Goal: Information Seeking & Learning: Learn about a topic

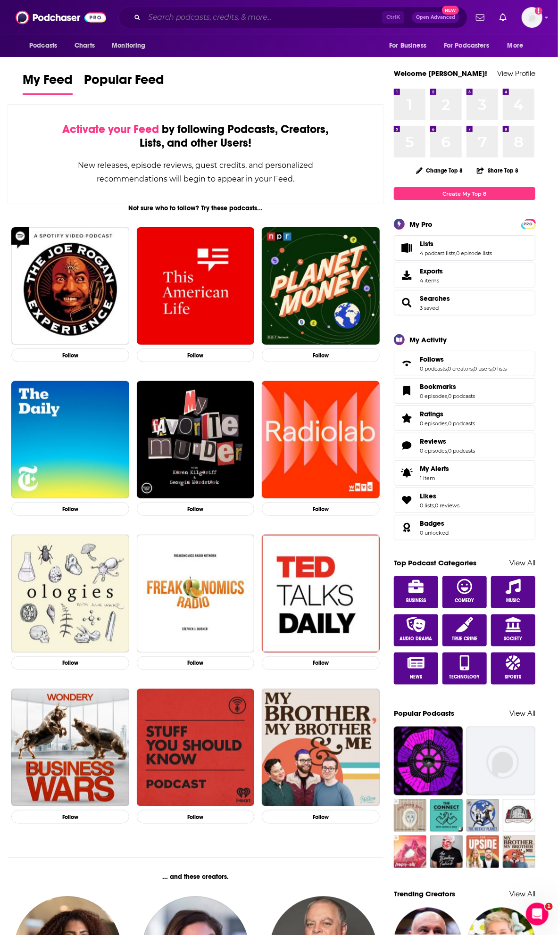
drag, startPoint x: 199, startPoint y: 17, endPoint x: 255, endPoint y: 1, distance: 58.0
click at [199, 17] on input "Search podcasts, credits, & more..." at bounding box center [263, 17] width 238 height 15
click at [199, 21] on input "Search podcasts, credits, & more..." at bounding box center [263, 17] width 238 height 15
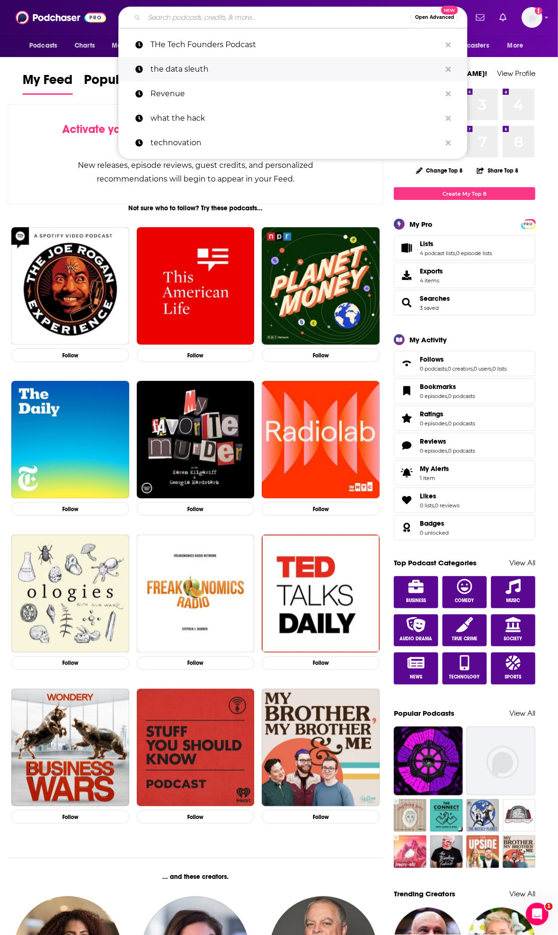
click at [220, 66] on p "the data sleuth" at bounding box center [295, 69] width 290 height 25
type input "the data sleuth"
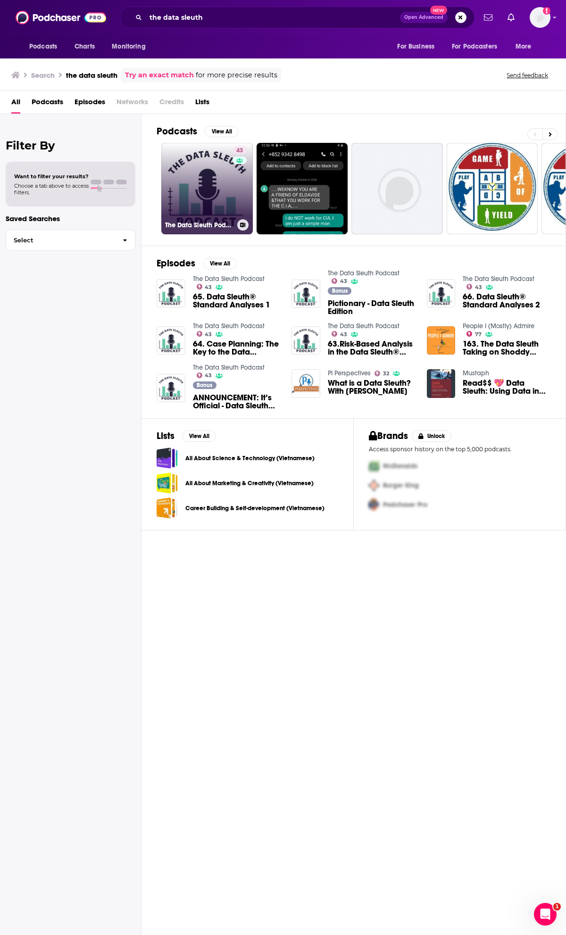
click at [213, 195] on link "43 The Data Sleuth Podcast" at bounding box center [206, 188] width 91 height 91
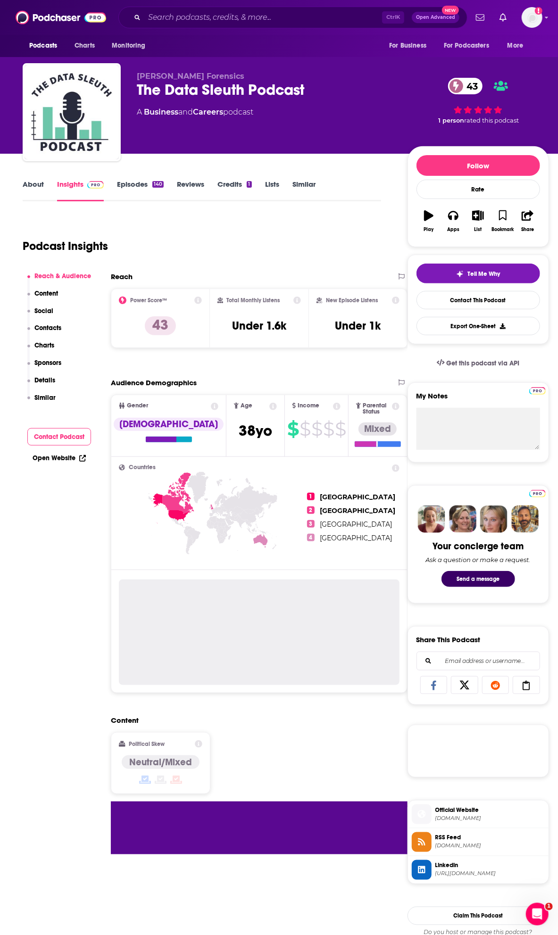
click at [32, 183] on link "About" at bounding box center [33, 191] width 21 height 22
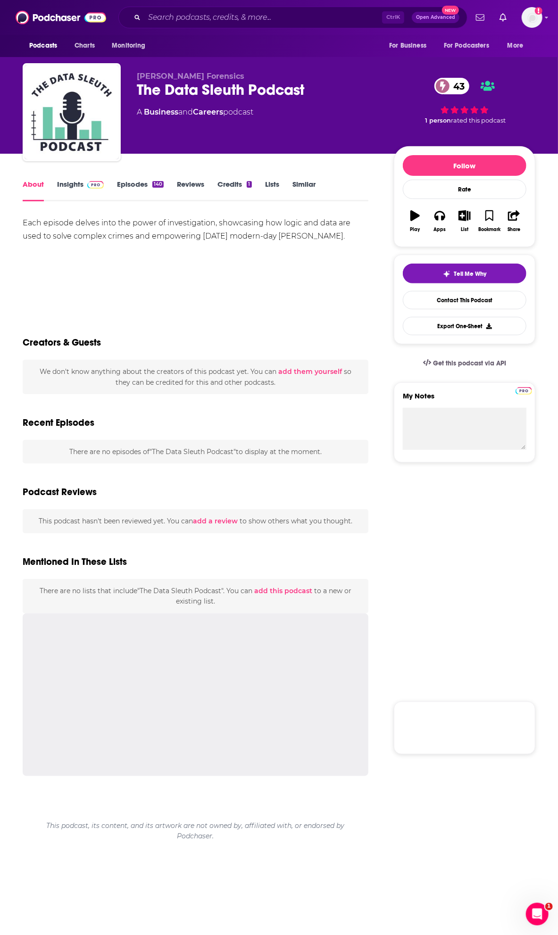
drag, startPoint x: 32, startPoint y: 183, endPoint x: 36, endPoint y: 189, distance: 7.5
click at [36, 187] on link "About" at bounding box center [33, 191] width 21 height 22
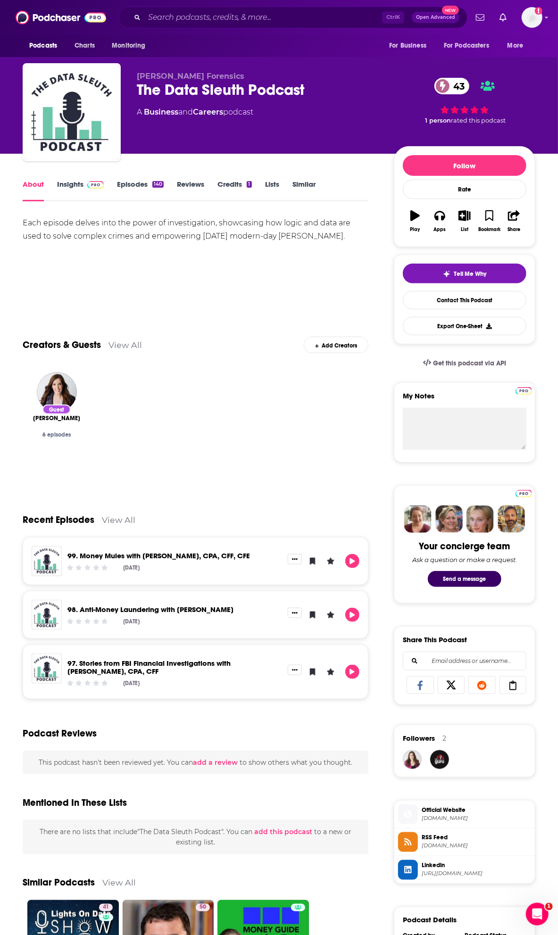
drag, startPoint x: 342, startPoint y: 237, endPoint x: 0, endPoint y: 217, distance: 342.9
click at [0, 217] on div "About Insights Episodes 140 Reviews Credits 1 Lists Similar Each episode delves…" at bounding box center [279, 690] width 558 height 1073
click at [93, 227] on div "Each episode delves into the power of investigation, showcasing how logic and d…" at bounding box center [196, 229] width 346 height 26
click at [77, 185] on link "Insights" at bounding box center [80, 191] width 47 height 22
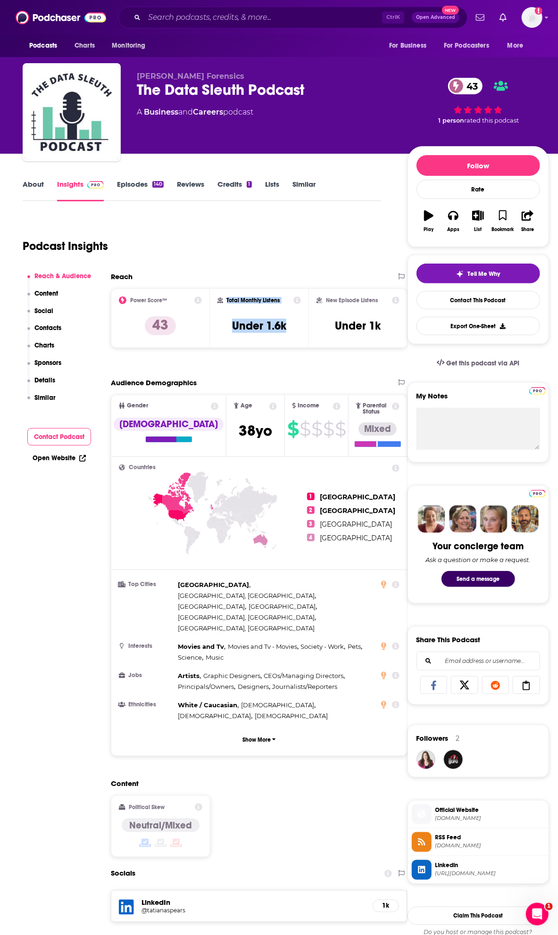
drag, startPoint x: 227, startPoint y: 299, endPoint x: 291, endPoint y: 328, distance: 70.7
click at [291, 328] on div "Total Monthly Listens Under 1.6k" at bounding box center [259, 318] width 84 height 43
click at [257, 340] on div "Total Monthly Listens Under 1.6k" at bounding box center [259, 318] width 99 height 59
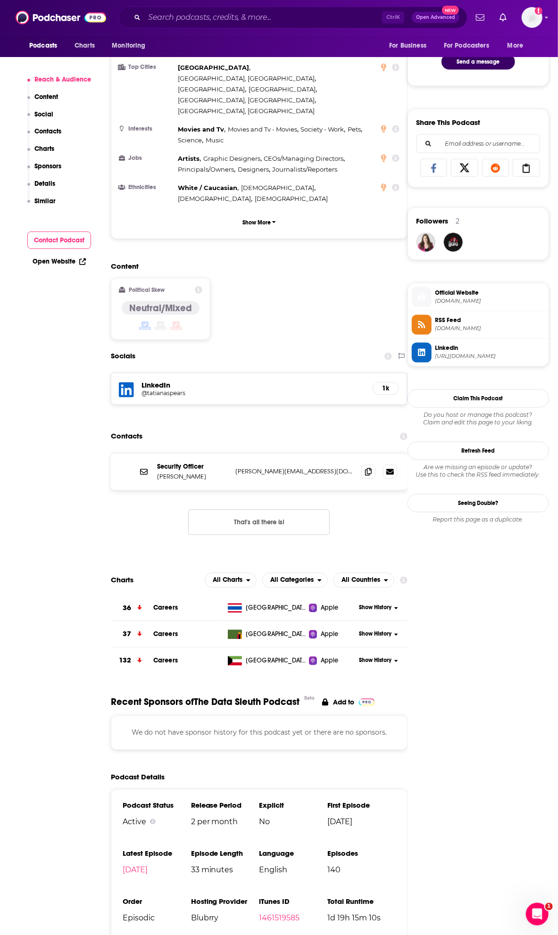
scroll to position [524, 0]
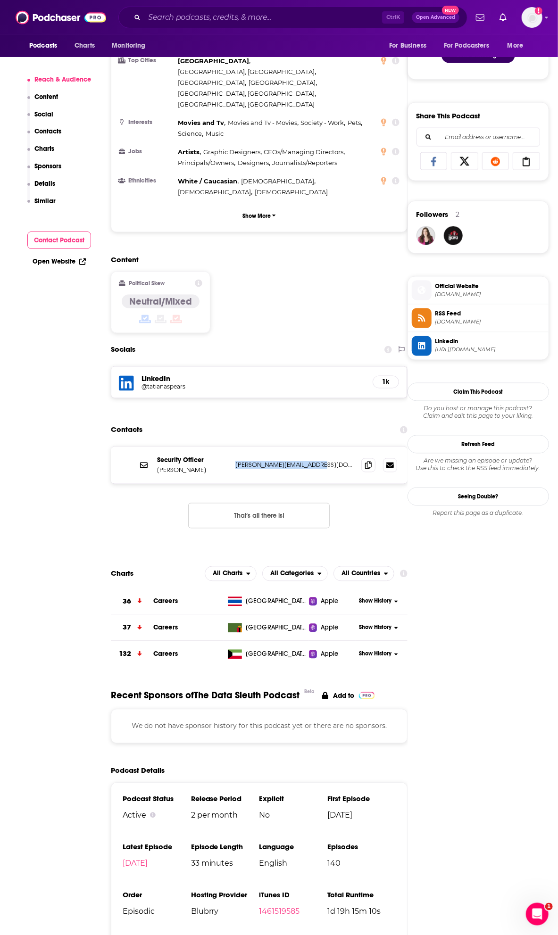
drag, startPoint x: 233, startPoint y: 416, endPoint x: 336, endPoint y: 424, distance: 103.1
click at [336, 447] on div "Security Officer [PERSON_NAME] [PERSON_NAME][EMAIL_ADDRESS][DOMAIN_NAME] [PERSO…" at bounding box center [259, 465] width 297 height 37
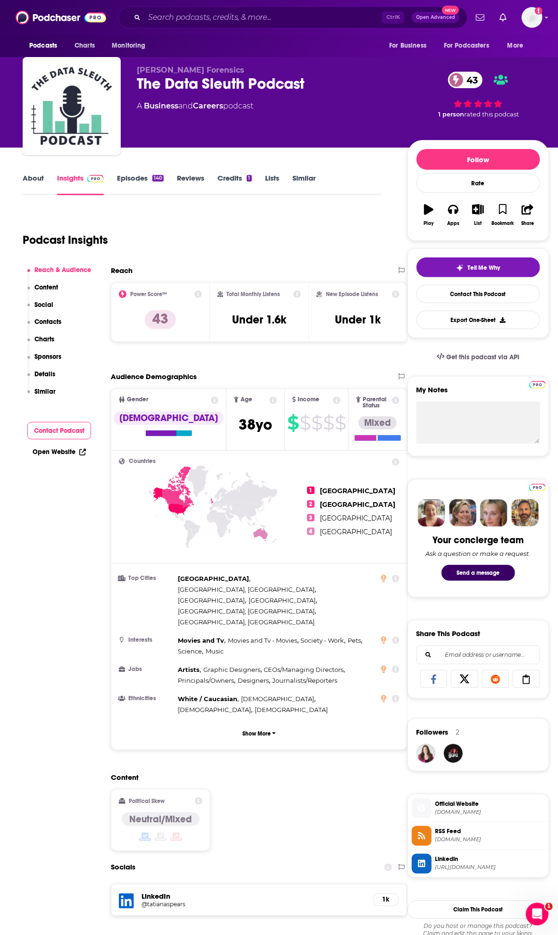
scroll to position [0, 0]
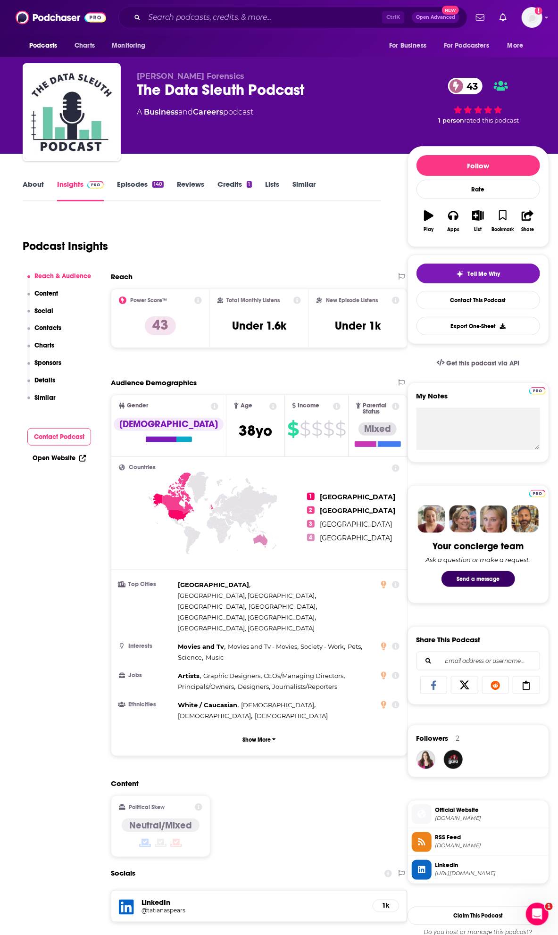
click at [144, 186] on link "Episodes 140" at bounding box center [140, 191] width 47 height 22
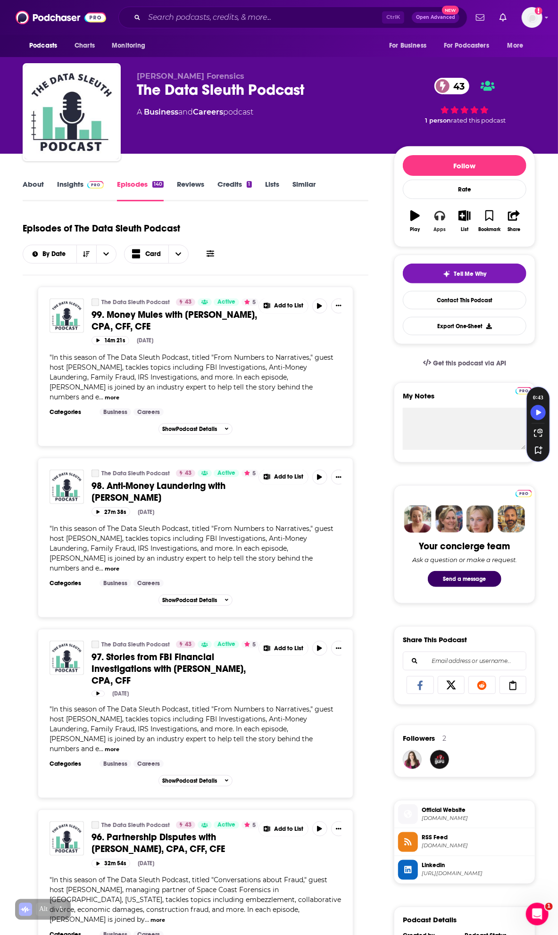
click at [436, 214] on icon "button" at bounding box center [439, 215] width 10 height 9
click at [441, 222] on button "Apps" at bounding box center [439, 221] width 25 height 34
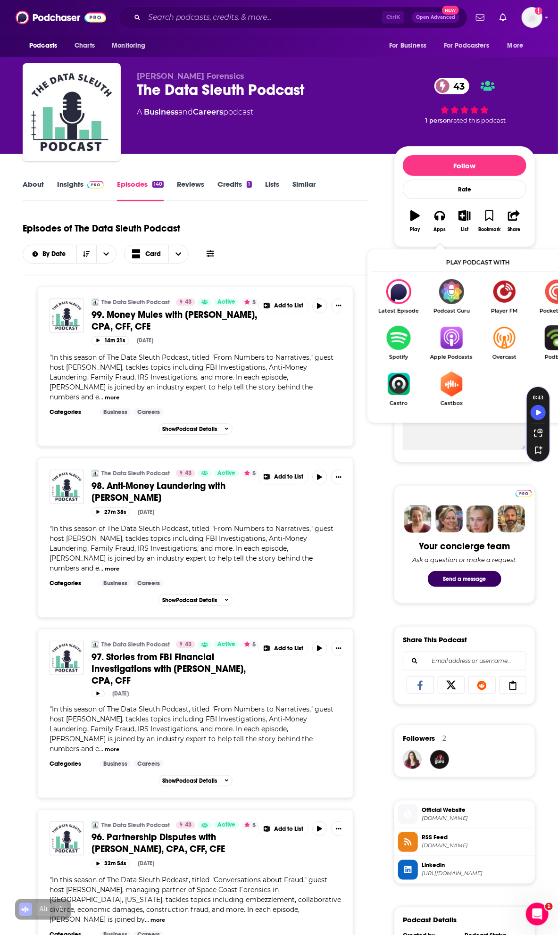
click at [266, 230] on div "Episodes of The Data Sleuth Podcast By Date Card" at bounding box center [196, 239] width 346 height 47
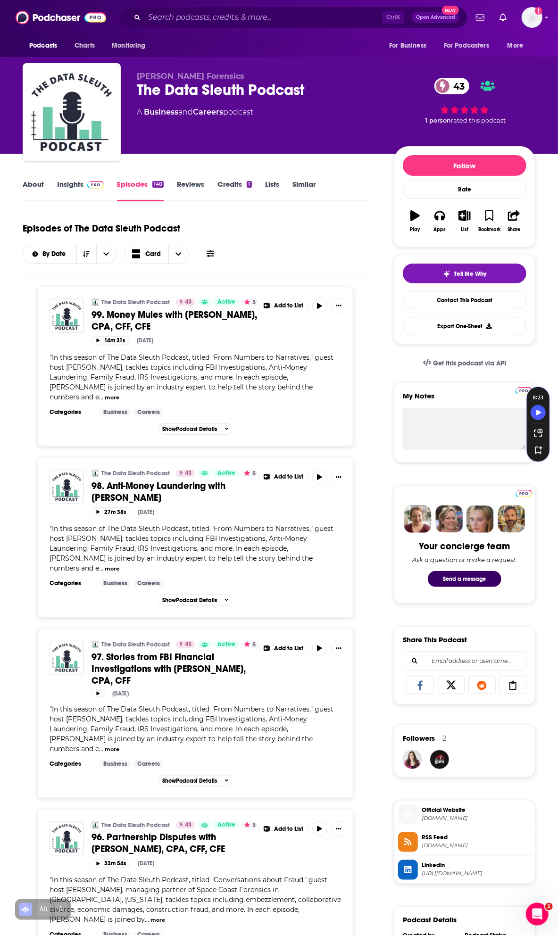
click at [237, 185] on link "Credits 1" at bounding box center [234, 191] width 34 height 22
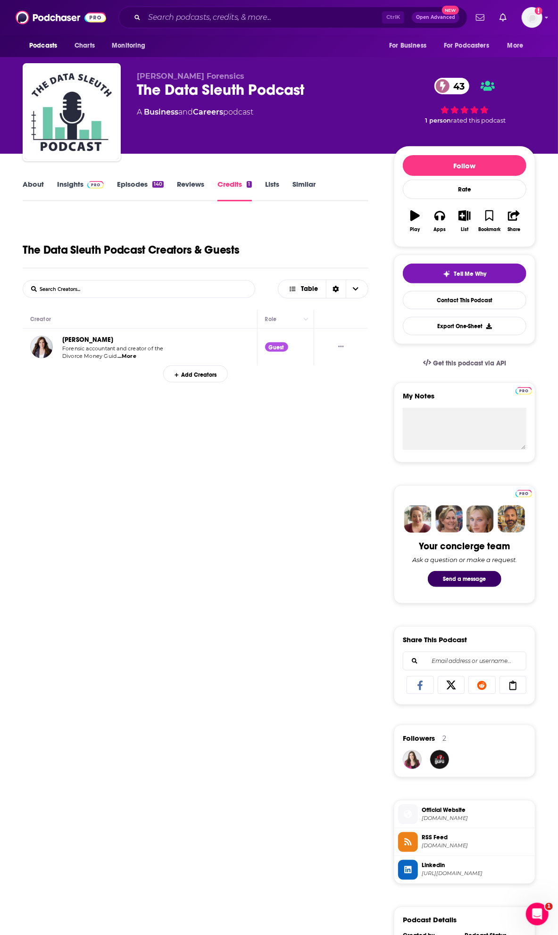
click at [36, 188] on link "About" at bounding box center [33, 191] width 21 height 22
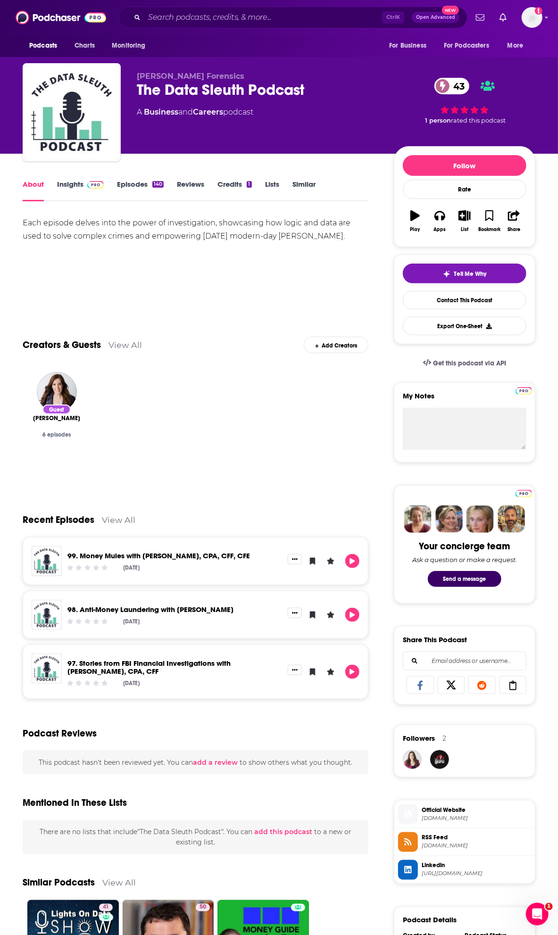
click at [77, 191] on link "Insights" at bounding box center [80, 191] width 47 height 22
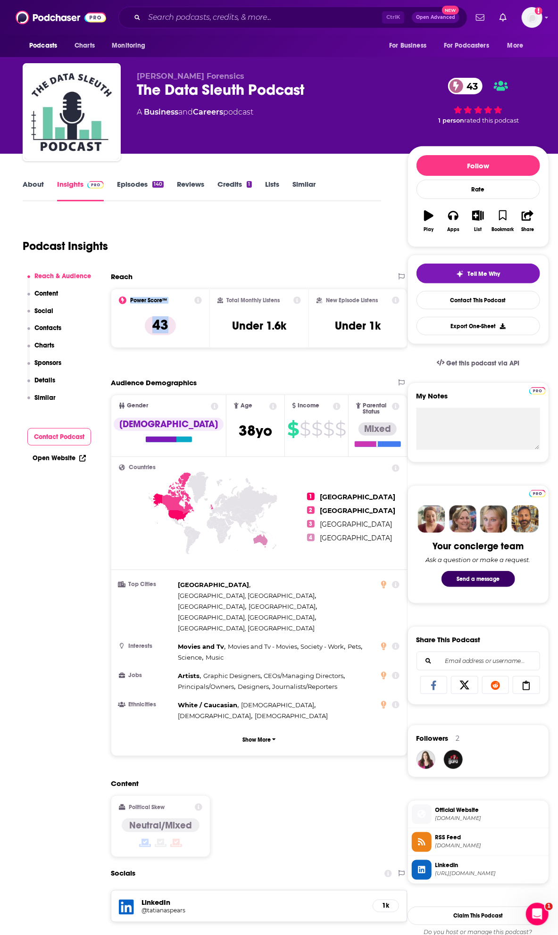
drag, startPoint x: 186, startPoint y: 335, endPoint x: 121, endPoint y: 295, distance: 76.0
click at [121, 295] on div "Power Score™ 43" at bounding box center [160, 318] width 99 height 59
click at [200, 302] on icon at bounding box center [198, 301] width 8 height 8
drag, startPoint x: 288, startPoint y: 325, endPoint x: 228, endPoint y: 291, distance: 68.8
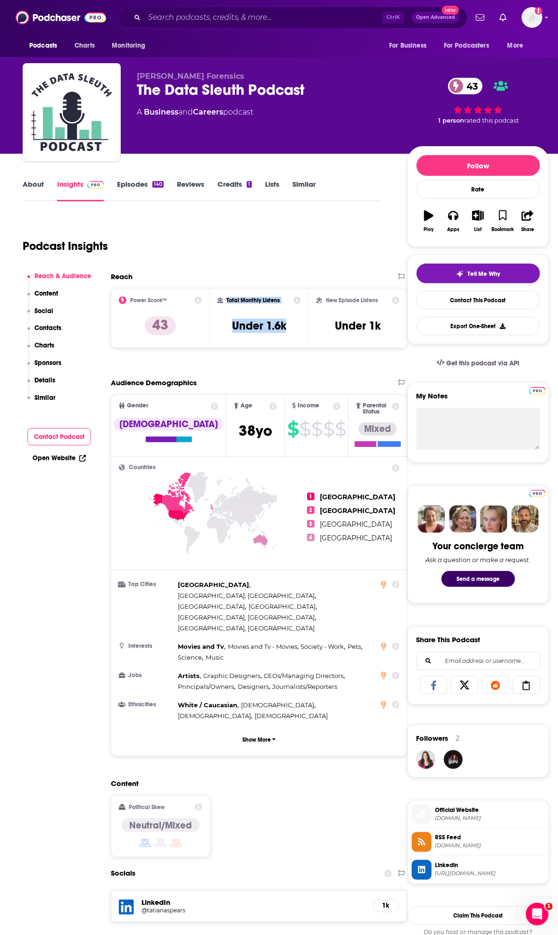
click at [228, 291] on div "Total Monthly Listens Under 1.6k" at bounding box center [259, 318] width 99 height 59
click at [310, 262] on div "Podcast Insights" at bounding box center [198, 240] width 351 height 48
click at [474, 222] on button "List" at bounding box center [477, 221] width 25 height 34
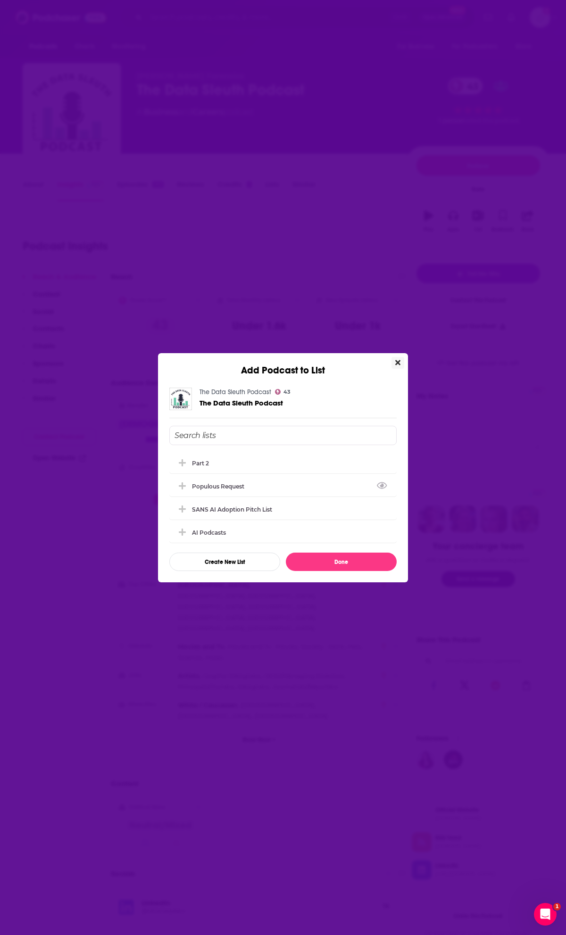
click at [398, 361] on icon "Close" at bounding box center [397, 362] width 5 height 5
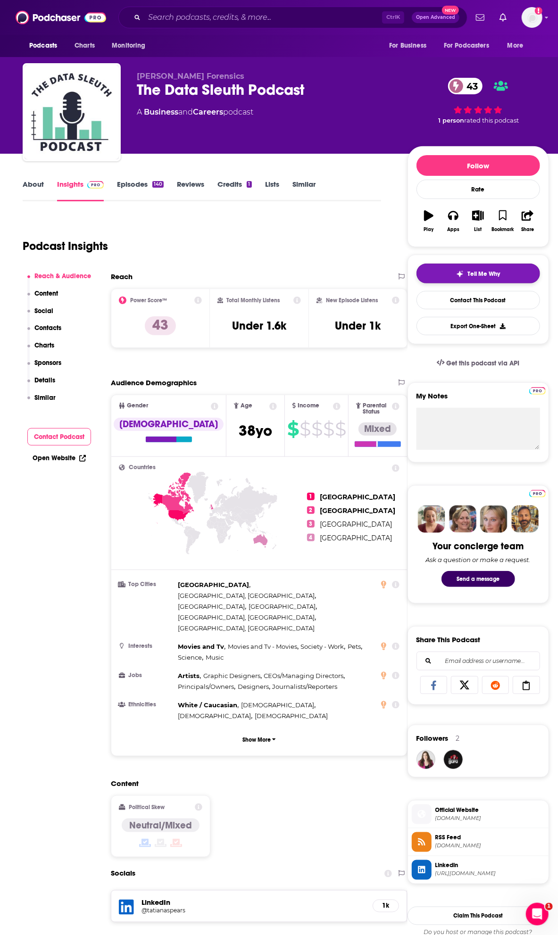
click at [477, 274] on span "Tell Me Why" at bounding box center [483, 274] width 33 height 8
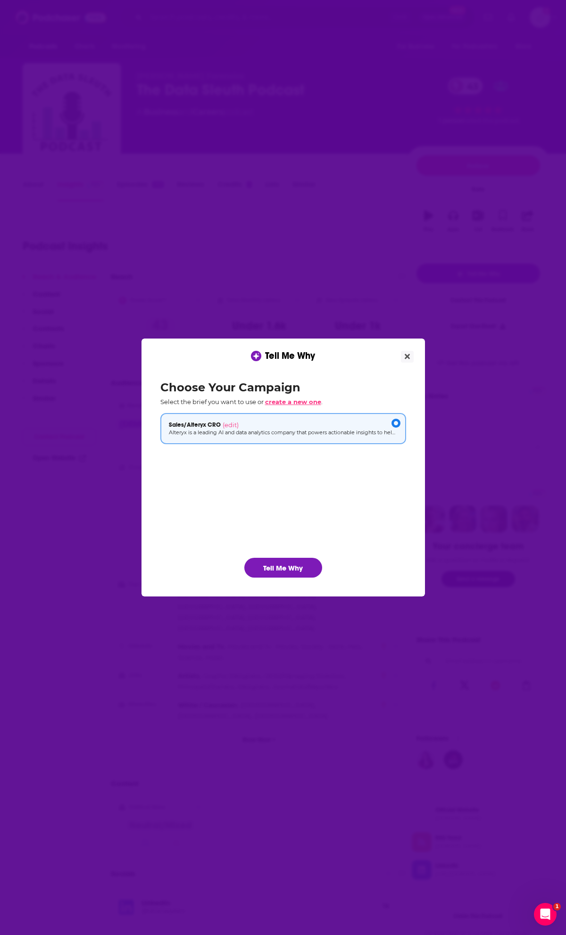
click at [299, 402] on span "create a new one" at bounding box center [293, 402] width 56 height 8
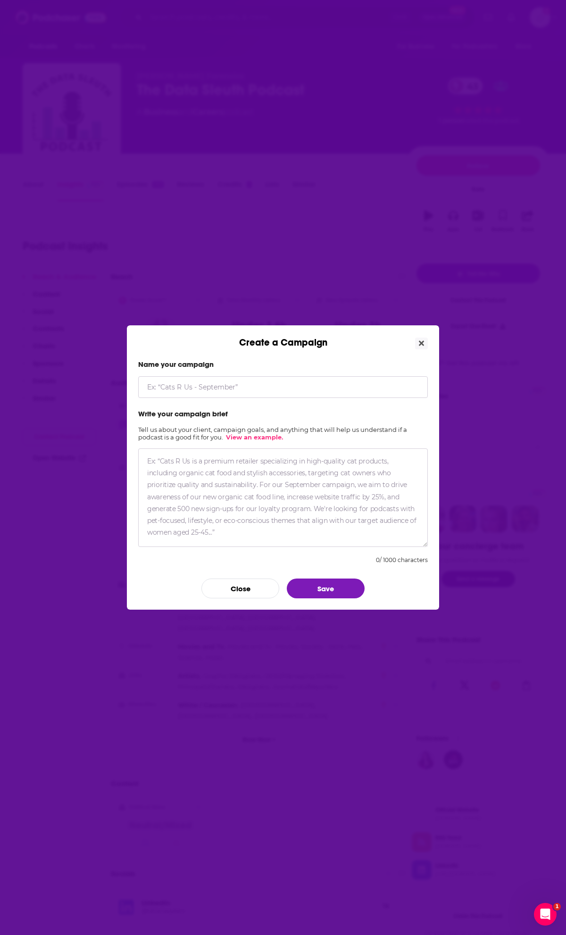
click at [199, 389] on input "Create a Campaign" at bounding box center [283, 387] width 290 height 22
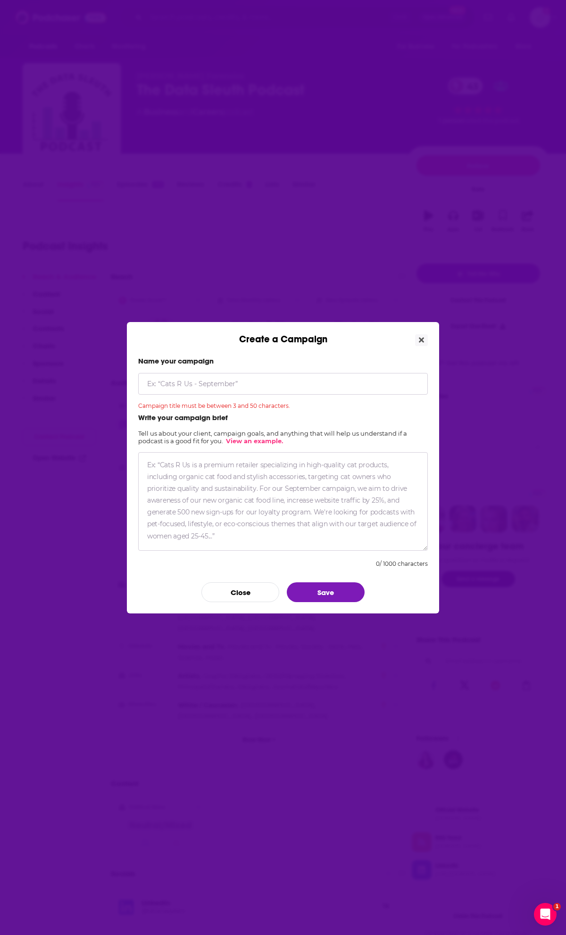
drag, startPoint x: 186, startPoint y: 466, endPoint x: 349, endPoint y: 498, distance: 166.2
click at [355, 499] on textarea "Create a Campaign" at bounding box center [283, 501] width 290 height 99
click at [336, 539] on textarea "Create a Campaign" at bounding box center [283, 501] width 290 height 99
drag, startPoint x: 223, startPoint y: 474, endPoint x: 263, endPoint y: 539, distance: 76.0
click at [263, 539] on textarea "Create a Campaign" at bounding box center [283, 501] width 290 height 99
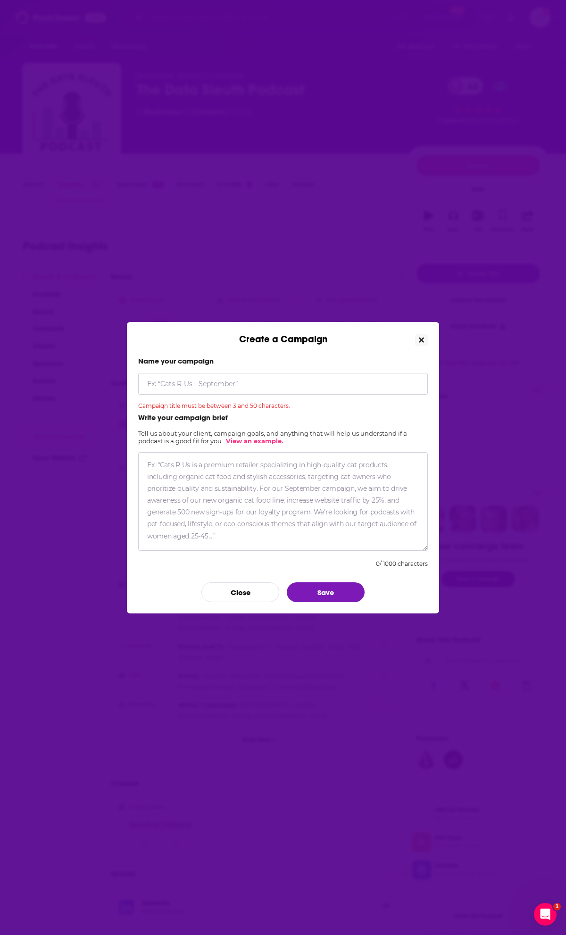
click at [421, 342] on icon "Close" at bounding box center [421, 340] width 5 height 8
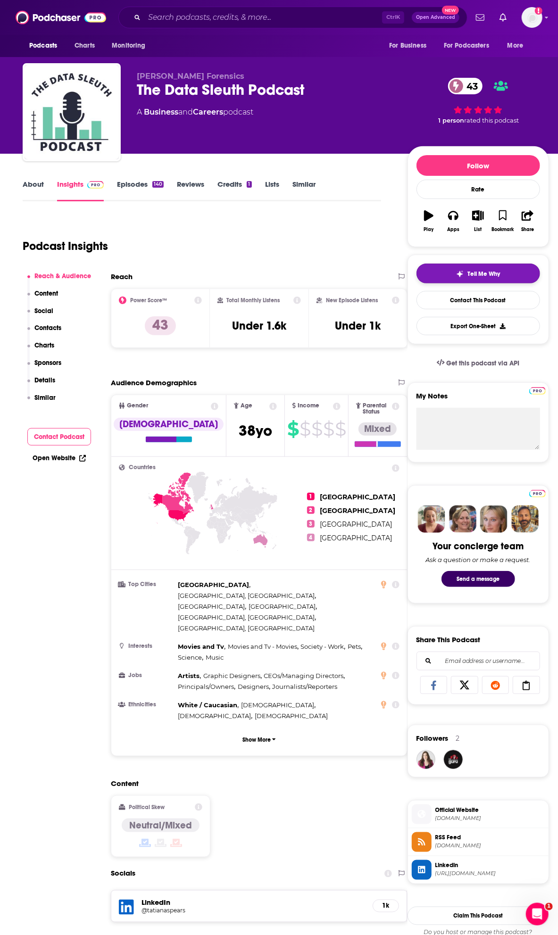
click at [470, 277] on span "Tell Me Why" at bounding box center [483, 274] width 33 height 8
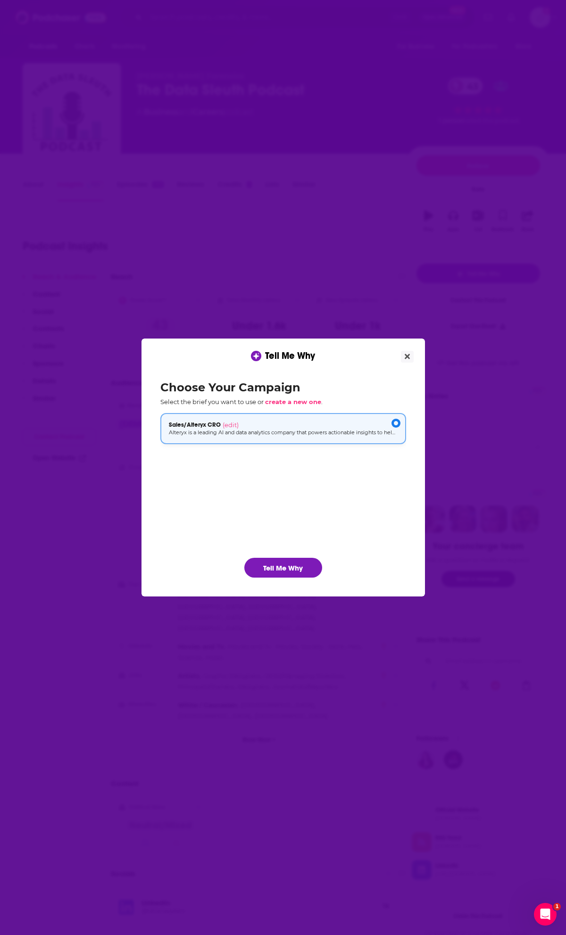
click at [296, 421] on div "Sales/Alteryx CRO (edit)" at bounding box center [283, 425] width 229 height 8
click at [290, 569] on button "Tell Me Why" at bounding box center [283, 568] width 78 height 20
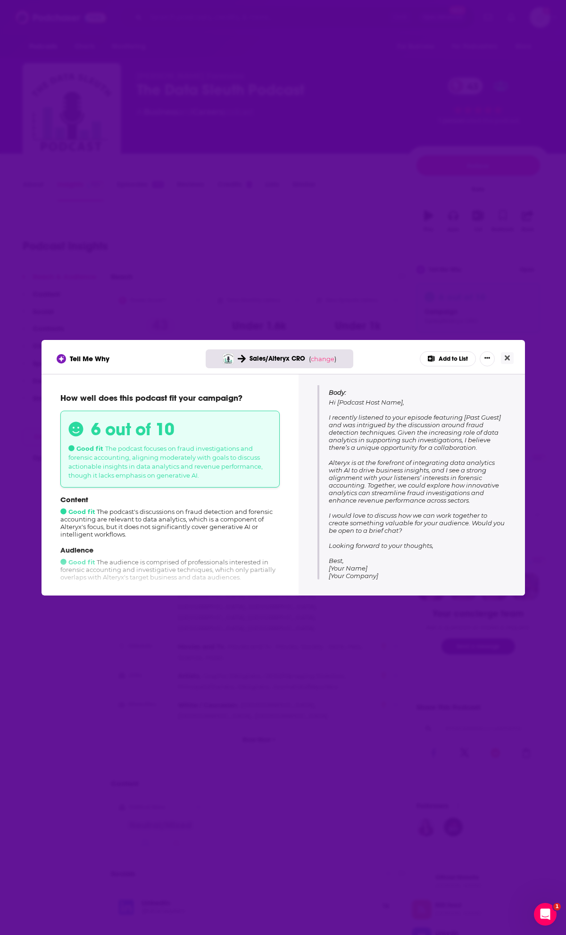
drag, startPoint x: 327, startPoint y: 393, endPoint x: 416, endPoint y: 557, distance: 186.7
click at [416, 557] on div "Subject: Exploring Collaboration on AI and Data Analytics Insights Body: Hi [Po…" at bounding box center [411, 468] width 189 height 223
click at [509, 362] on button "Close" at bounding box center [507, 358] width 13 height 12
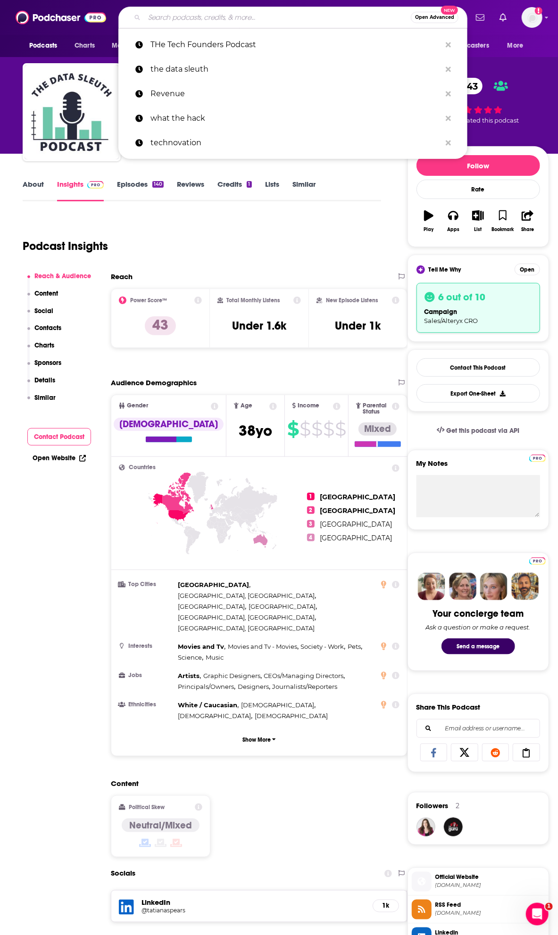
click at [197, 22] on input "Search podcasts, credits, & more..." at bounding box center [277, 17] width 266 height 15
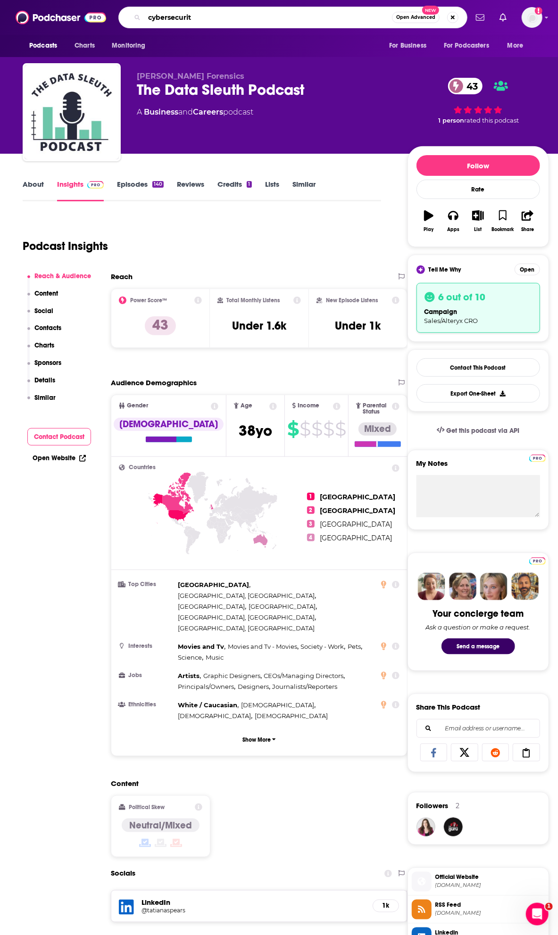
type input "cybersecurity"
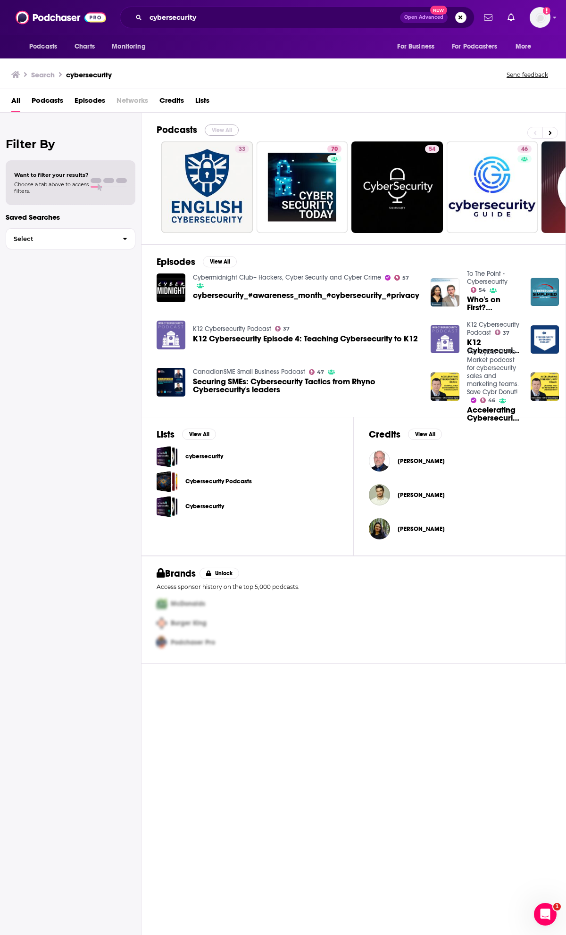
click at [222, 130] on button "View All" at bounding box center [222, 129] width 34 height 11
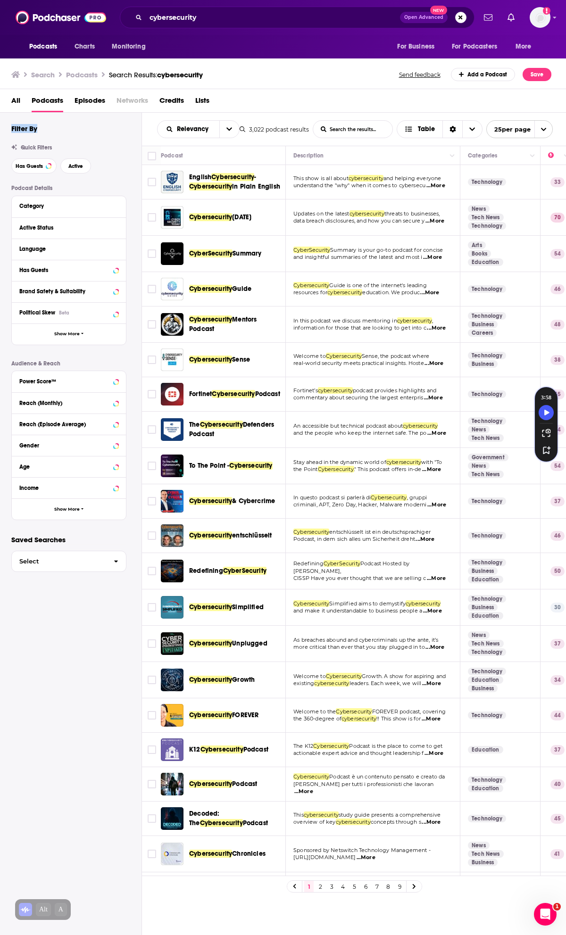
drag, startPoint x: 12, startPoint y: 128, endPoint x: 43, endPoint y: 128, distance: 31.1
click at [43, 128] on div "Filter By" at bounding box center [76, 128] width 130 height 9
click at [75, 129] on div "Filter By" at bounding box center [76, 128] width 130 height 9
drag, startPoint x: 103, startPoint y: 172, endPoint x: 20, endPoint y: 168, distance: 83.1
click at [13, 168] on div "Has Guests Active" at bounding box center [76, 165] width 130 height 15
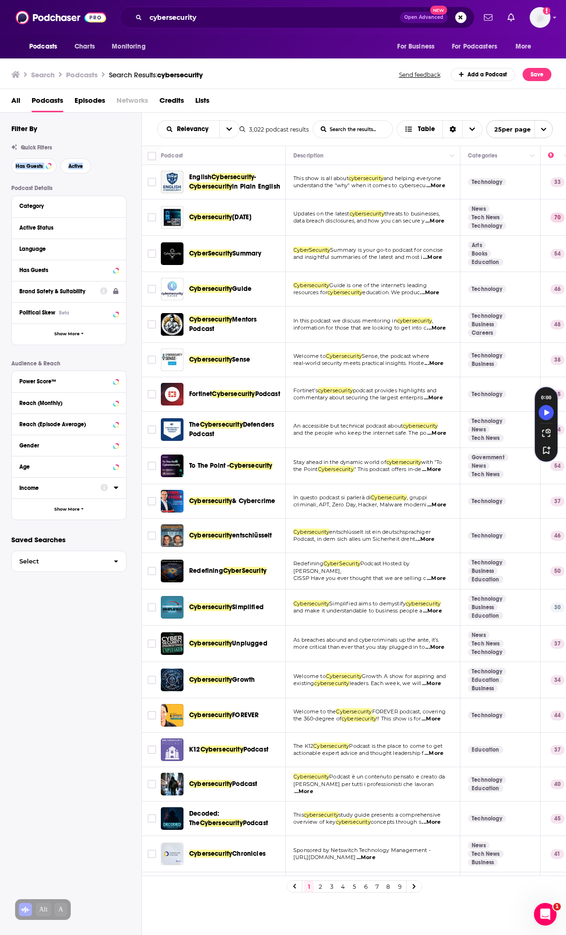
click at [113, 157] on div "Quick Filters Has Guests Active" at bounding box center [76, 158] width 130 height 29
click at [38, 167] on span "Has Guests" at bounding box center [29, 166] width 27 height 5
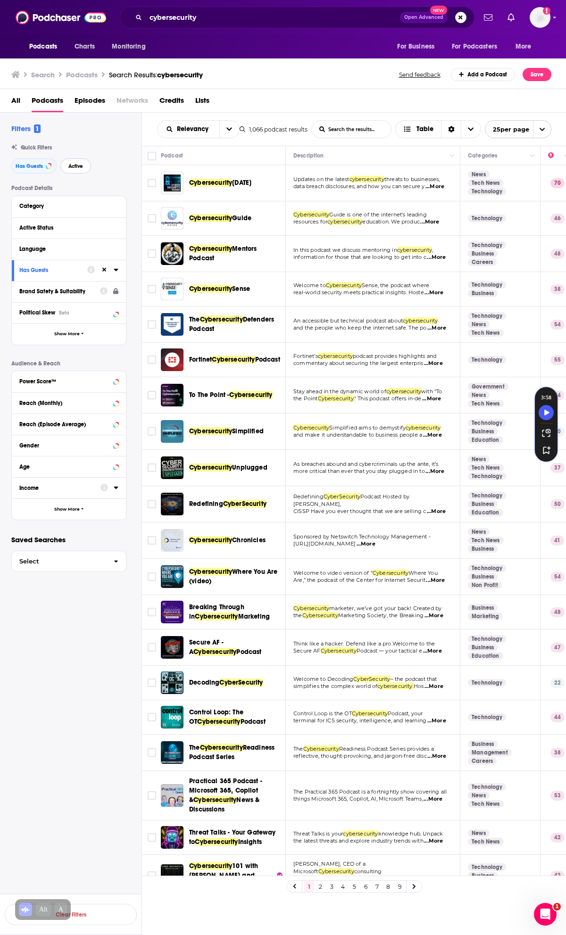
click at [79, 167] on span "Active" at bounding box center [75, 166] width 15 height 5
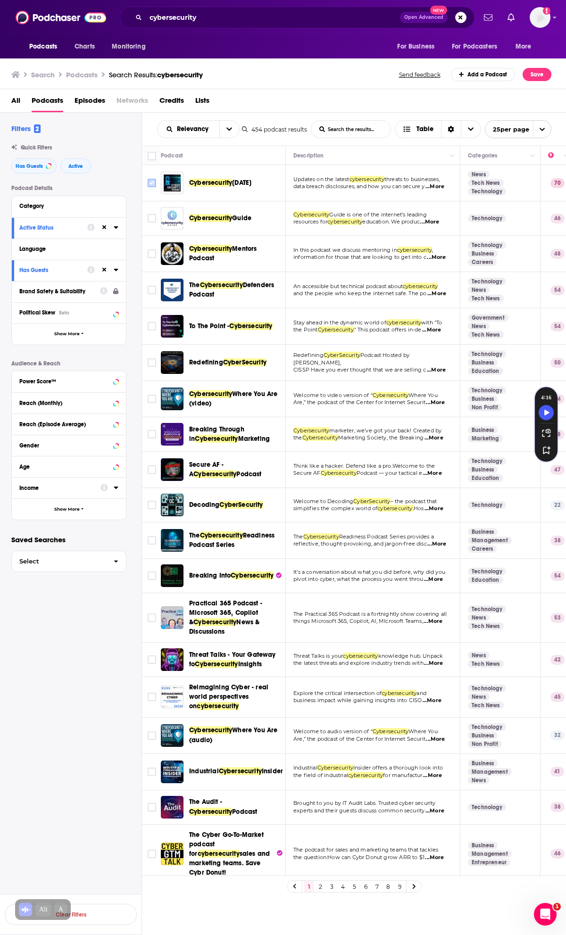
click at [153, 187] on input "Toggle select row" at bounding box center [152, 183] width 8 height 8
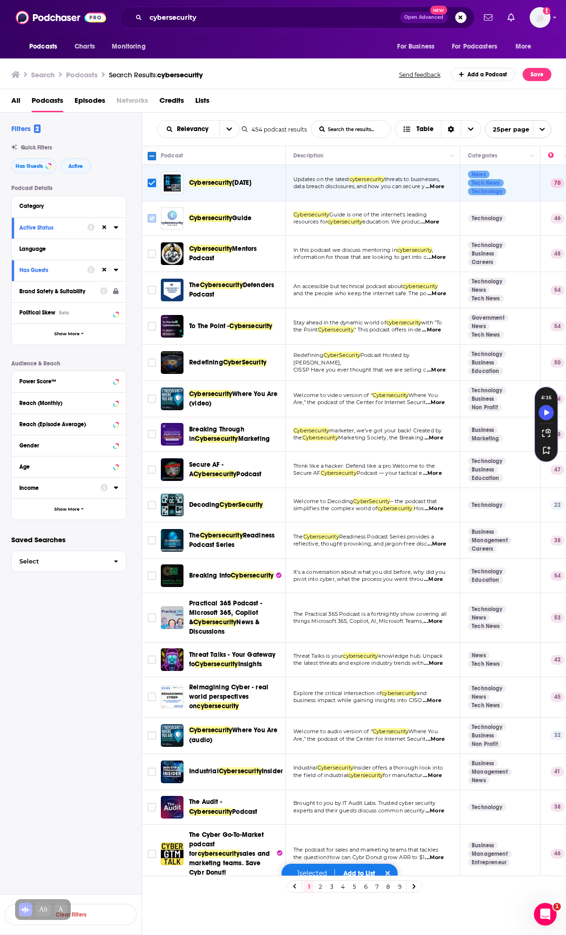
click at [153, 224] on icon "Toggle select row" at bounding box center [151, 218] width 11 height 11
click at [234, 185] on span "[DATE]" at bounding box center [241, 183] width 19 height 8
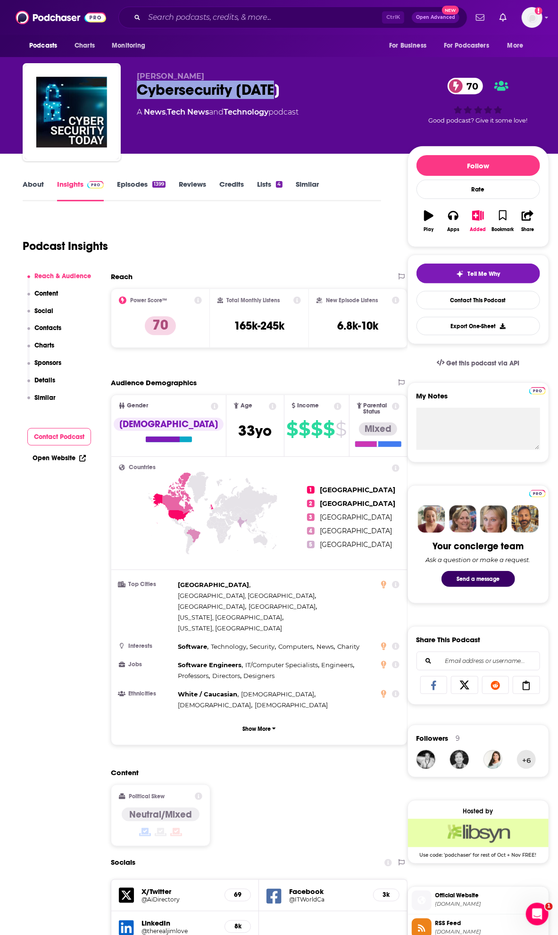
drag, startPoint x: 300, startPoint y: 93, endPoint x: 140, endPoint y: 88, distance: 160.4
click at [140, 88] on div "Cybersecurity [DATE] 70" at bounding box center [265, 90] width 256 height 18
click at [282, 258] on div "Podcast Insights" at bounding box center [198, 240] width 351 height 48
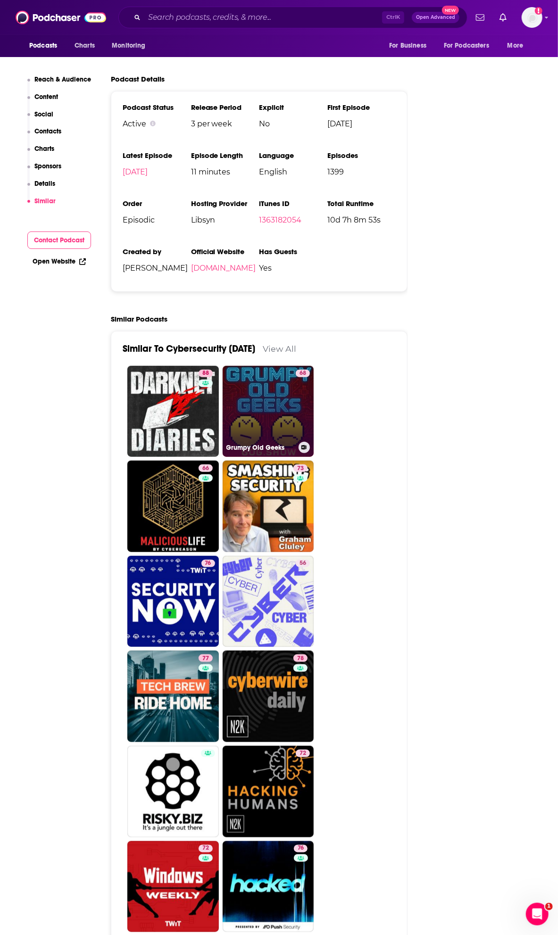
scroll to position [1676, 0]
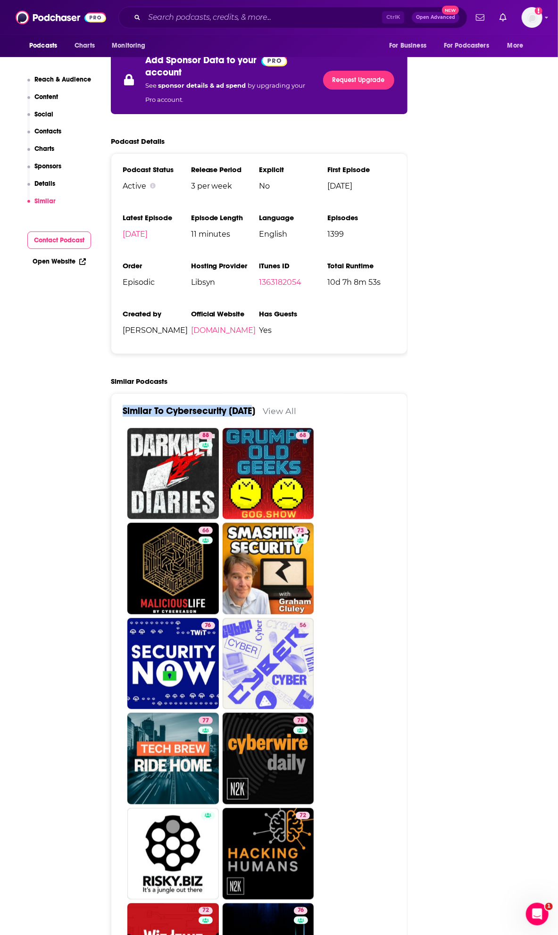
drag, startPoint x: 129, startPoint y: 368, endPoint x: 255, endPoint y: 372, distance: 126.0
click at [277, 406] on link "View All" at bounding box center [279, 411] width 33 height 10
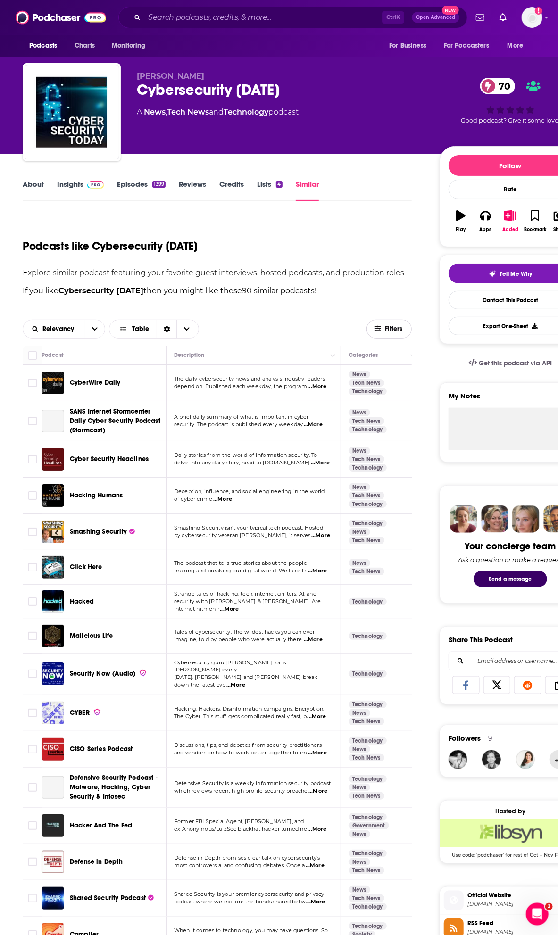
click at [386, 333] on button "Filters" at bounding box center [388, 329] width 45 height 19
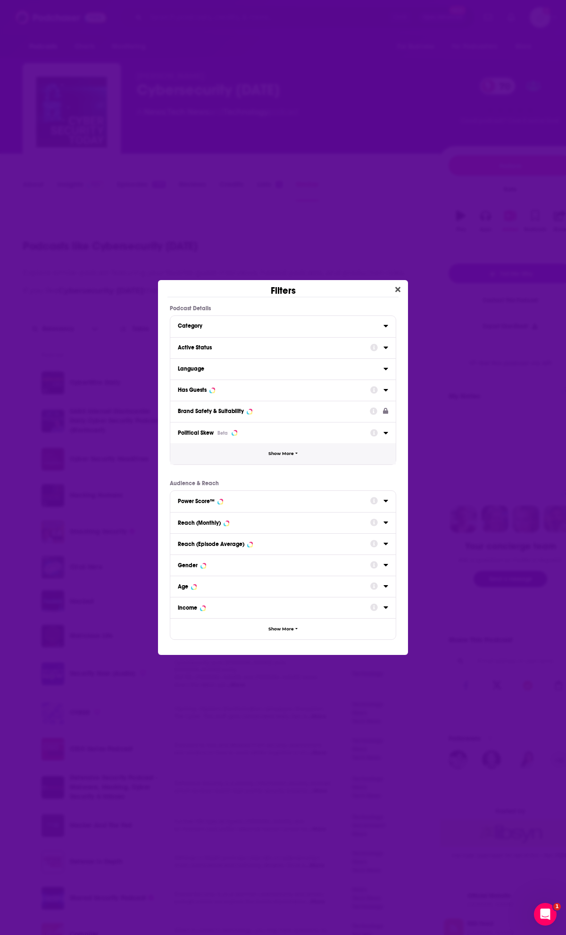
click at [280, 454] on span "Show More" at bounding box center [280, 453] width 25 height 5
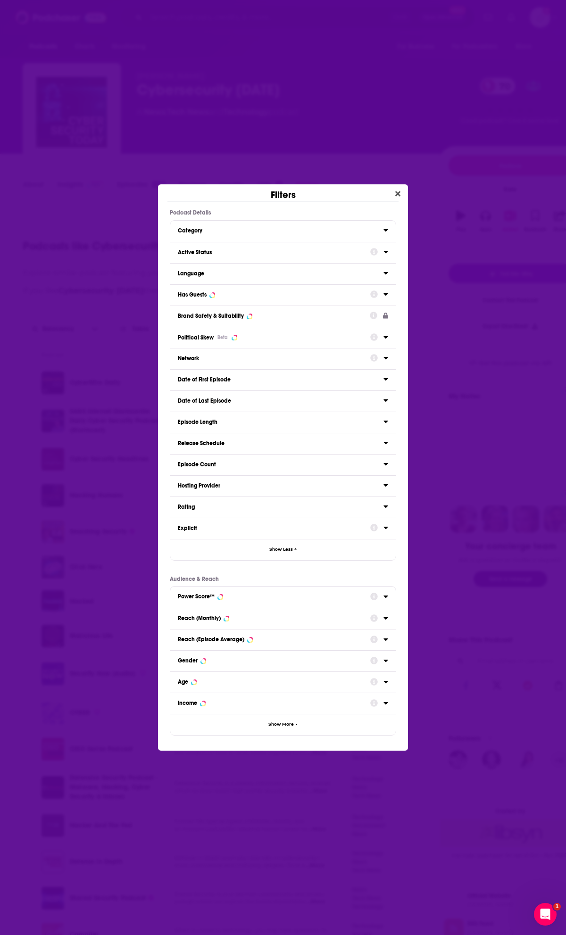
click at [388, 293] on icon "Dialog" at bounding box center [385, 294] width 5 height 8
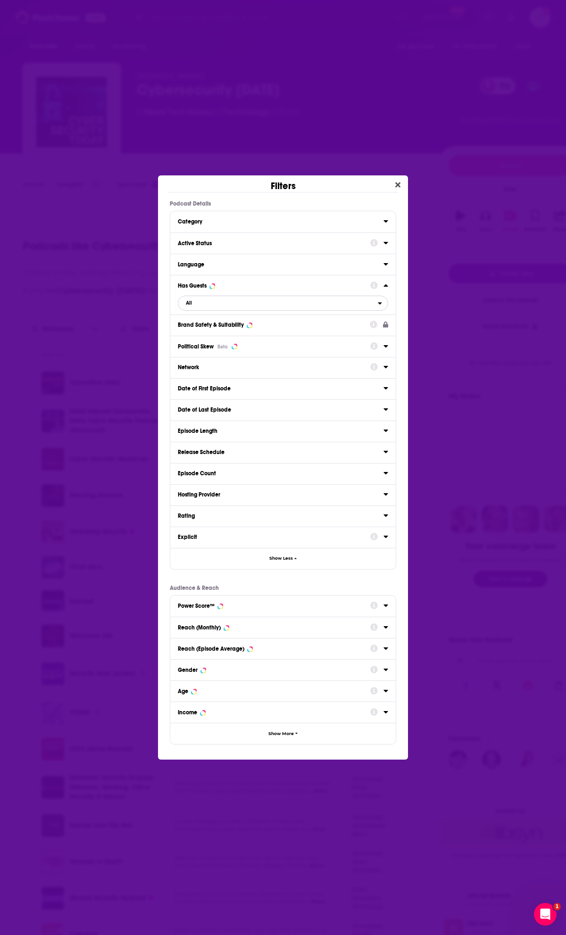
click at [367, 307] on span "All" at bounding box center [277, 303] width 199 height 12
click at [248, 355] on div "Has guests 64" at bounding box center [283, 350] width 210 height 16
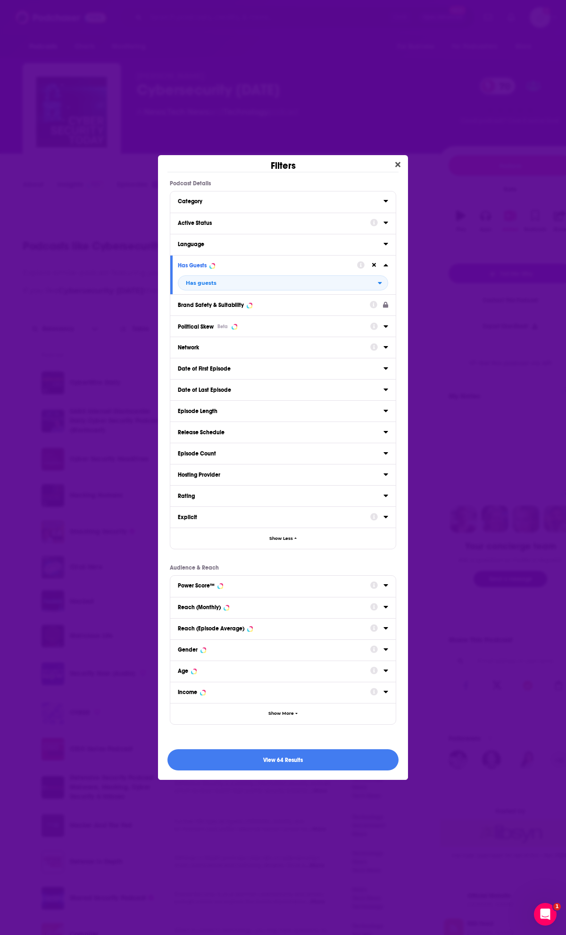
click at [386, 224] on icon "Dialog" at bounding box center [385, 223] width 5 height 8
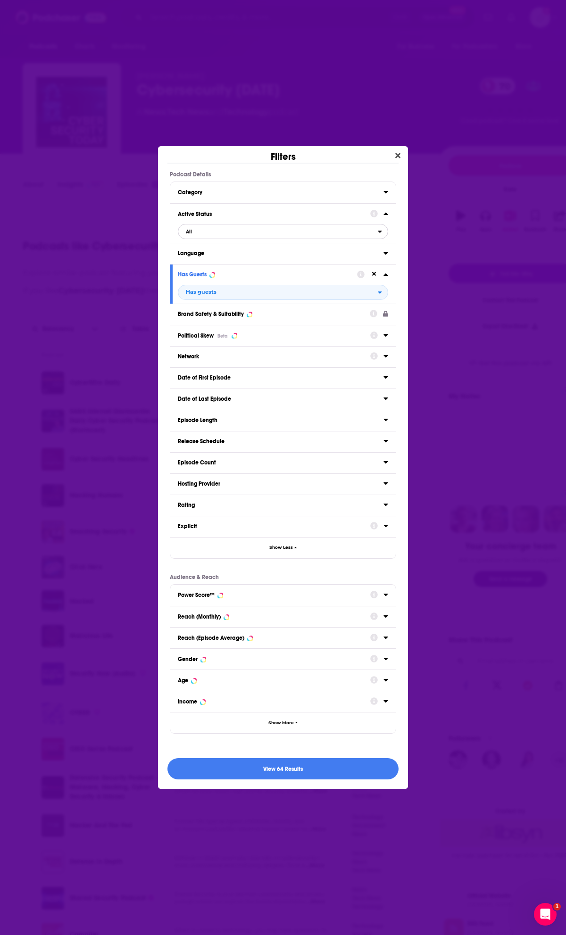
click at [222, 233] on span "All" at bounding box center [277, 231] width 199 height 12
click at [217, 258] on div "Active 49" at bounding box center [283, 263] width 210 height 16
click at [313, 764] on button "View 41 Results" at bounding box center [282, 768] width 231 height 21
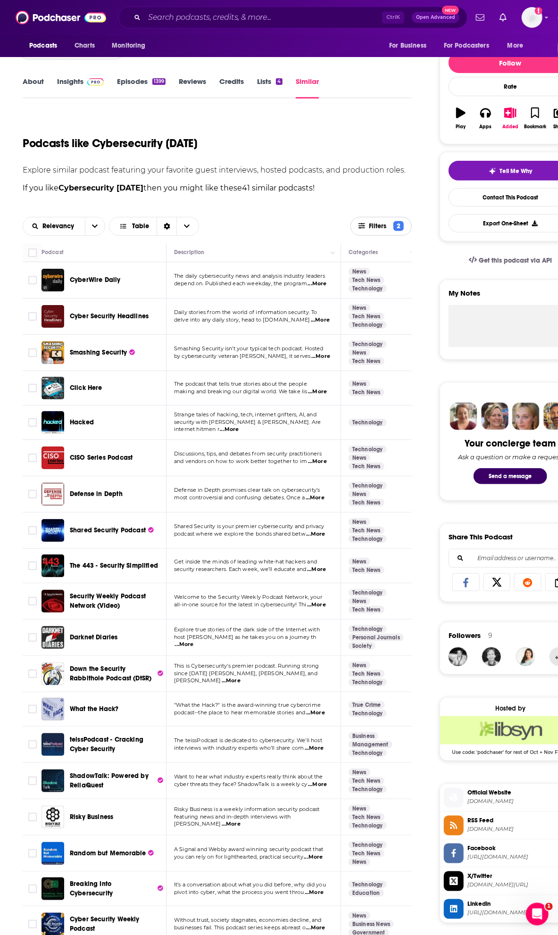
scroll to position [314, 0]
